Goal: Browse casually

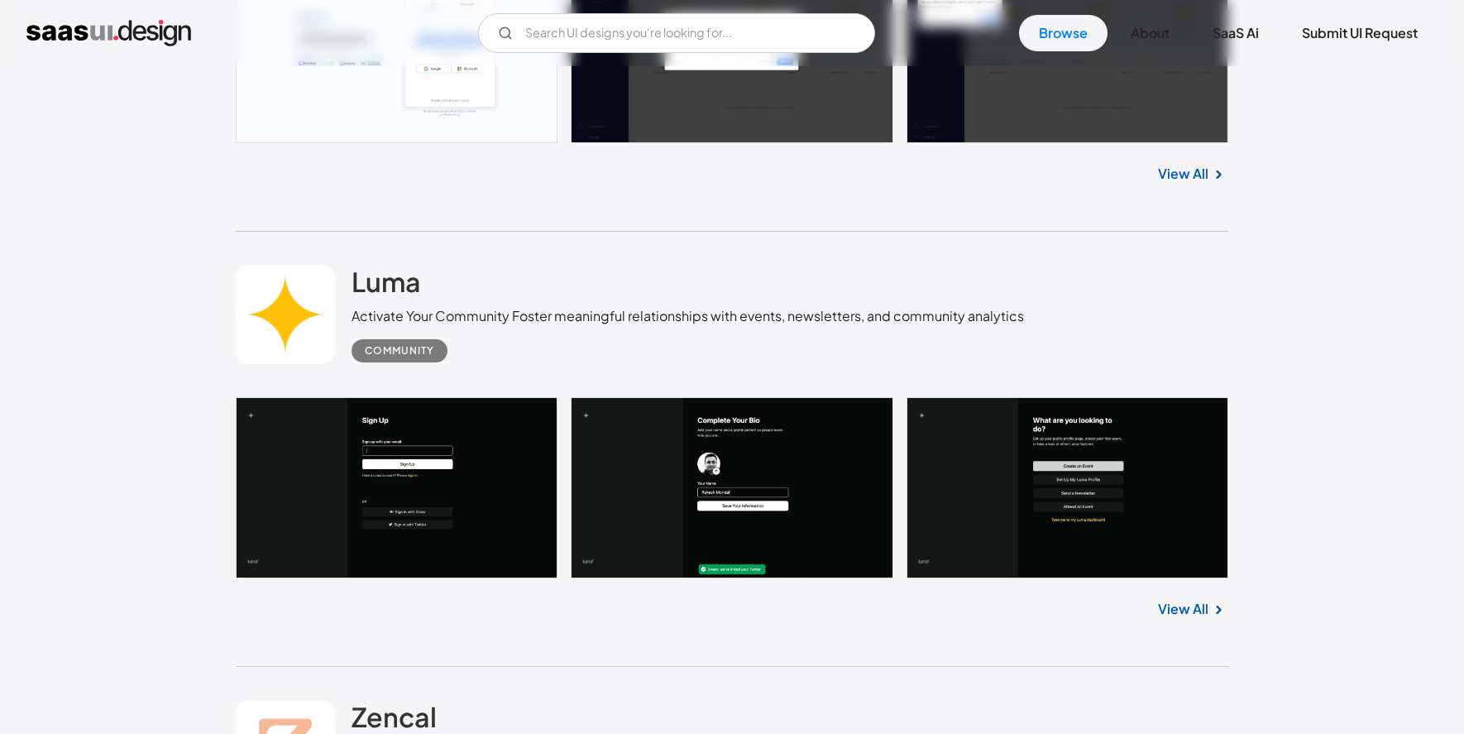
scroll to position [1255, 0]
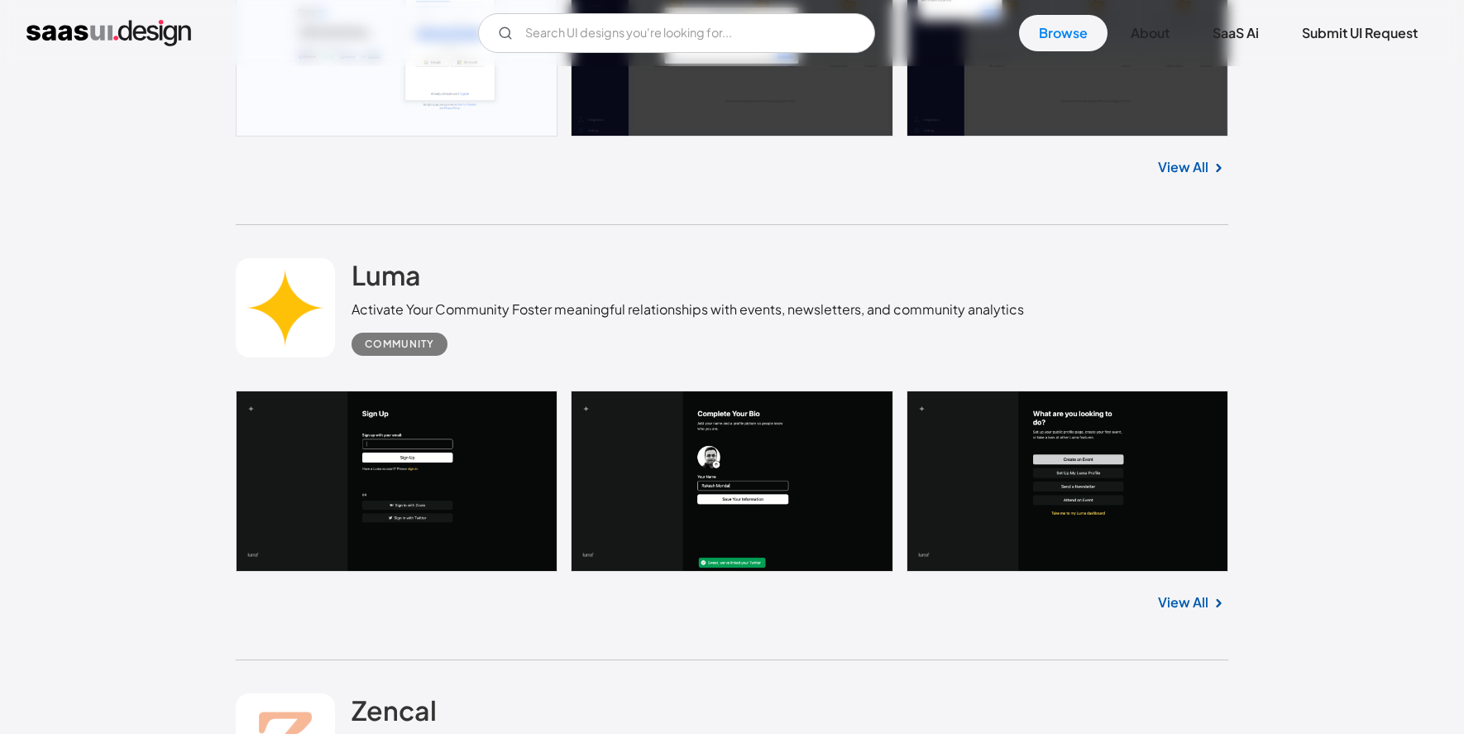
click at [450, 457] on link at bounding box center [732, 481] width 993 height 182
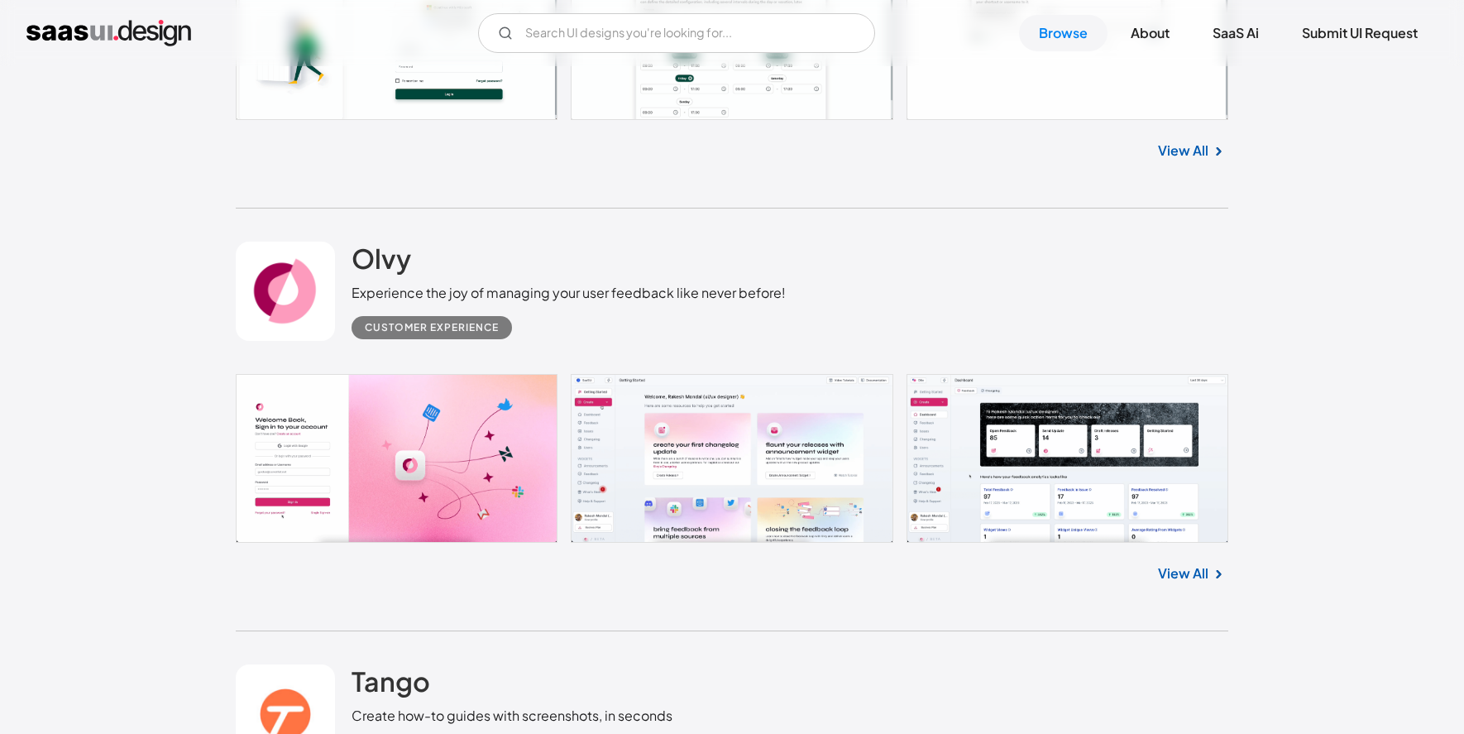
scroll to position [2182, 0]
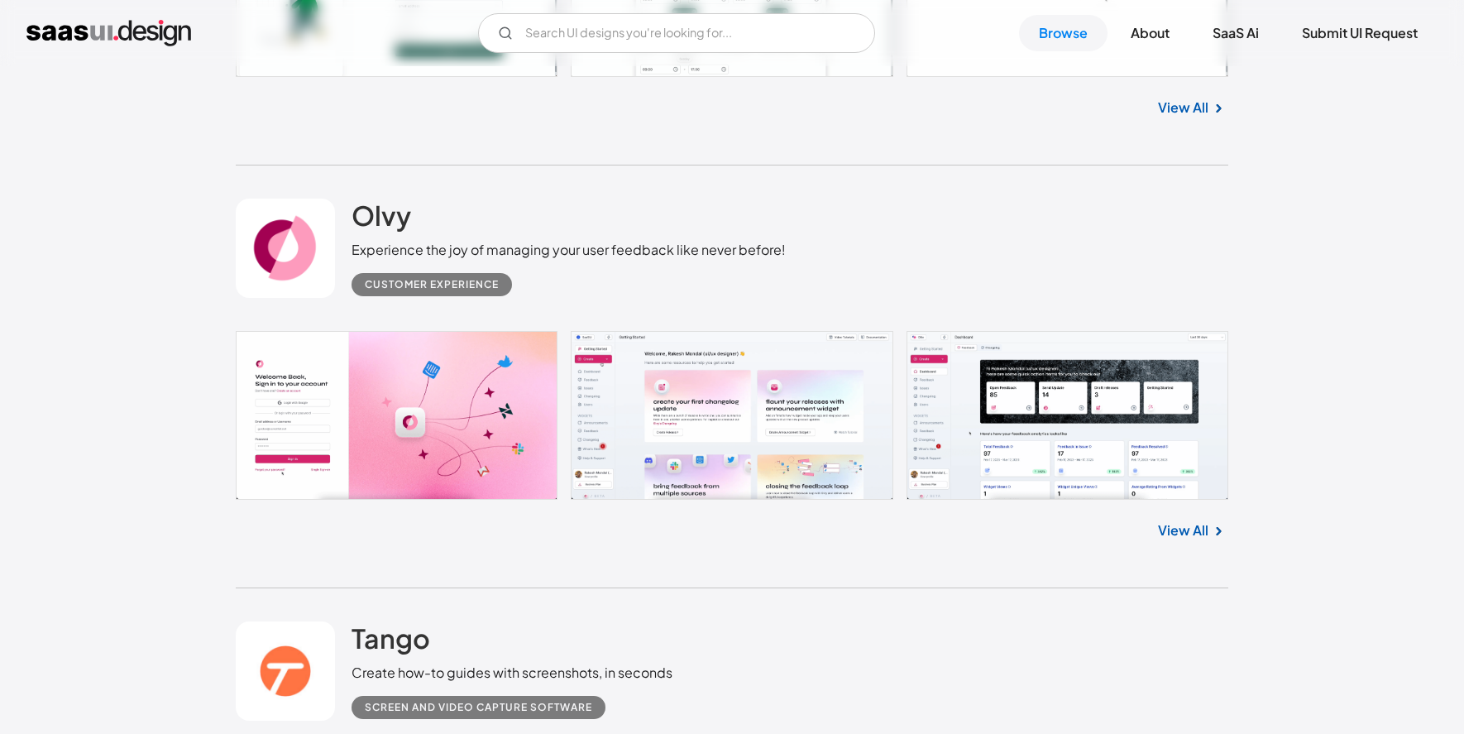
click at [810, 431] on link at bounding box center [732, 415] width 993 height 169
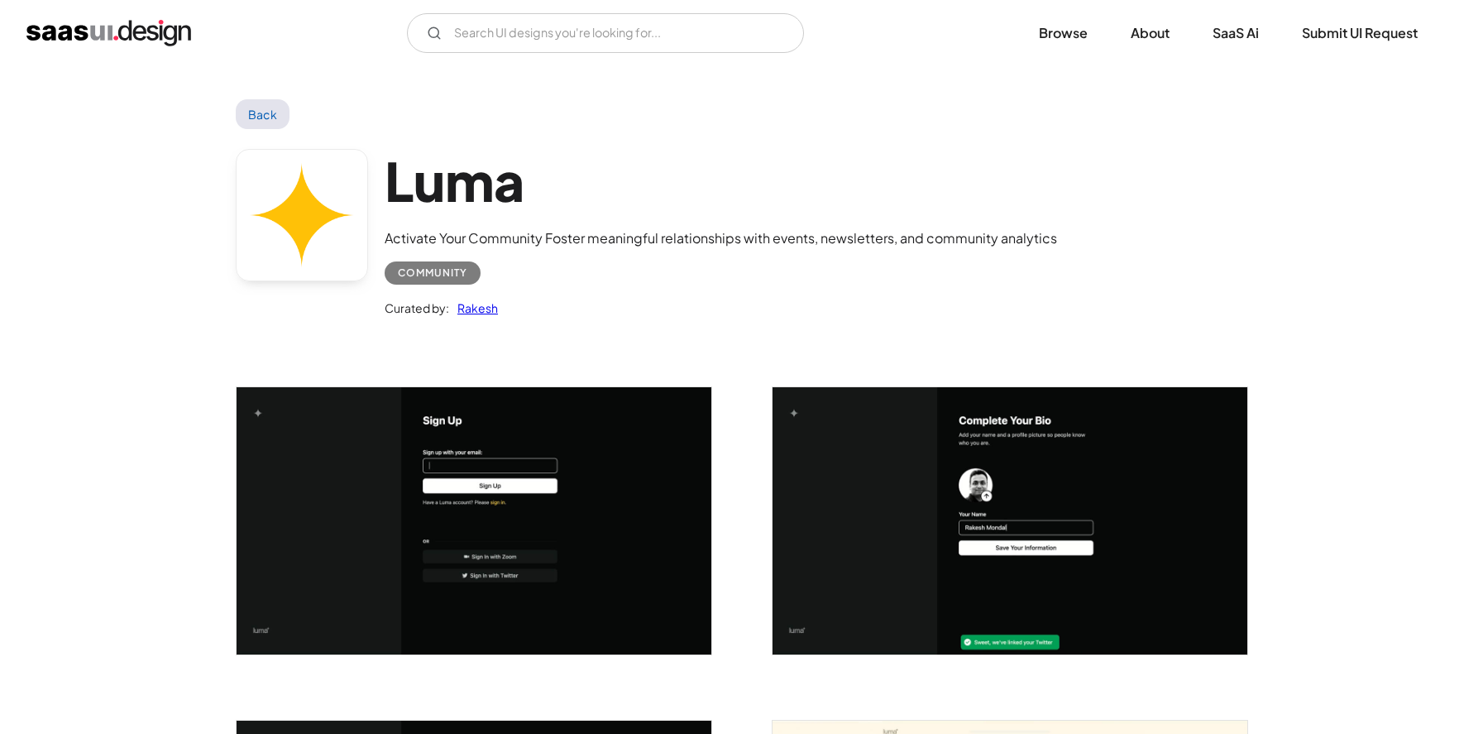
scroll to position [439, 0]
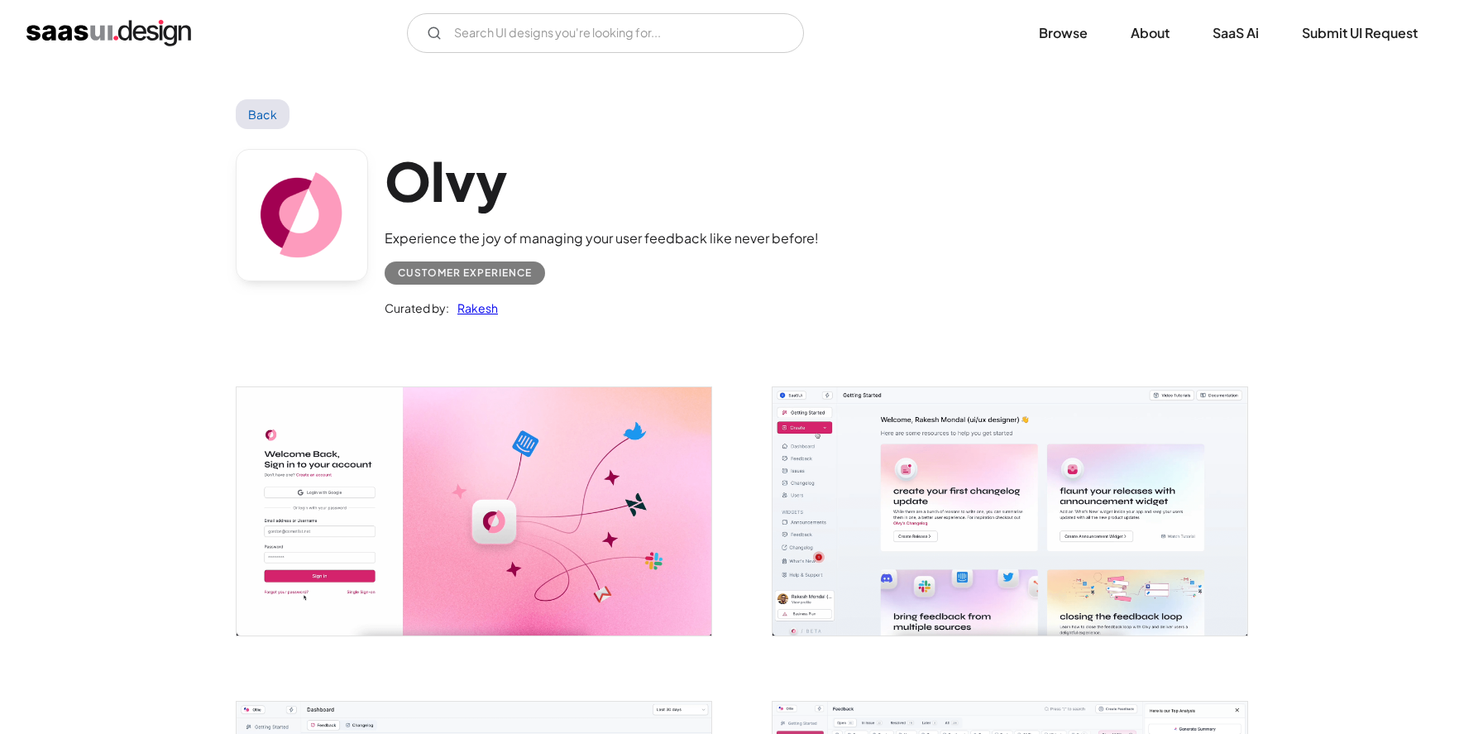
click at [809, 438] on img "open lightbox" at bounding box center [1010, 510] width 475 height 247
